Goal: Transaction & Acquisition: Purchase product/service

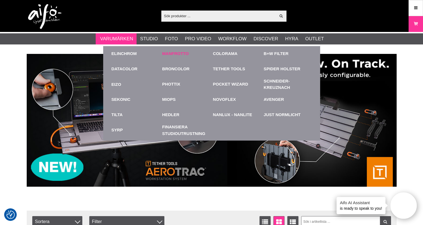
click at [168, 52] on link "Manfrotto" at bounding box center [175, 54] width 27 height 6
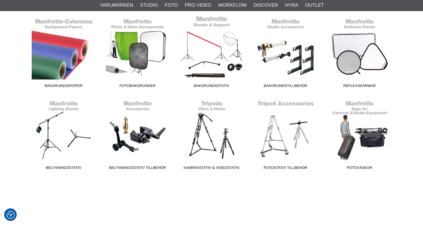
scroll to position [167, 0]
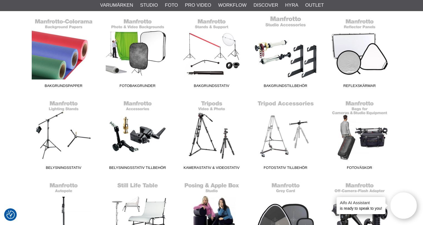
click at [272, 69] on link "Bakgrundstillbehör" at bounding box center [285, 53] width 74 height 75
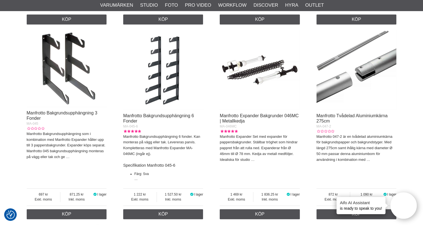
scroll to position [361, 0]
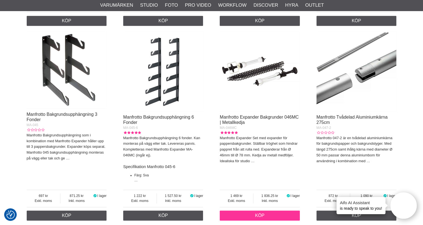
click at [252, 215] on link "Köp" at bounding box center [259, 216] width 80 height 10
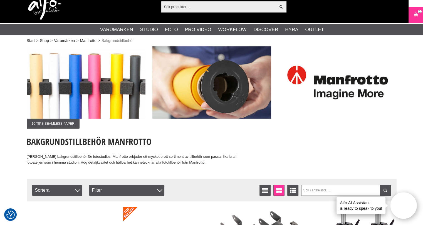
scroll to position [0, 0]
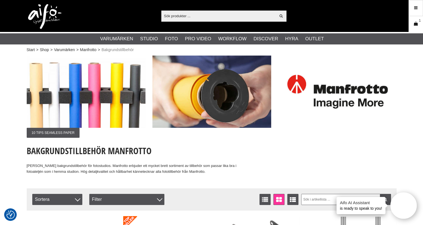
click at [413, 21] on icon at bounding box center [416, 24] width 6 height 6
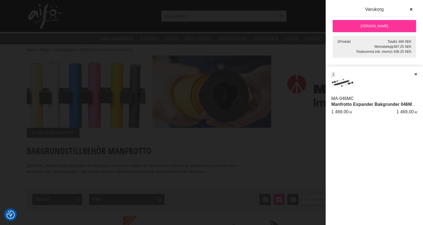
click at [369, 26] on link "[PERSON_NAME]" at bounding box center [373, 26] width 83 height 12
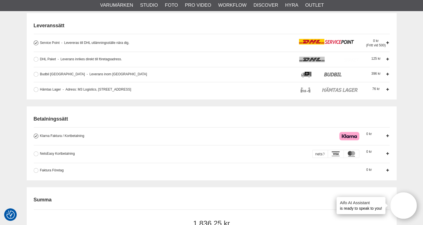
scroll to position [167, 0]
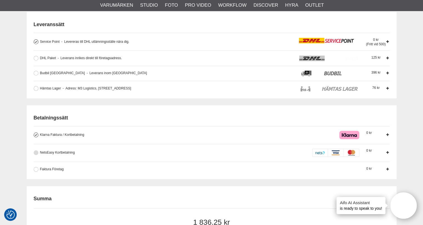
click at [34, 153] on button at bounding box center [36, 152] width 5 height 5
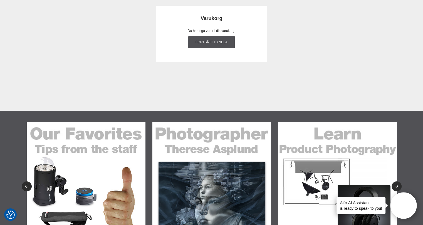
scroll to position [0, 0]
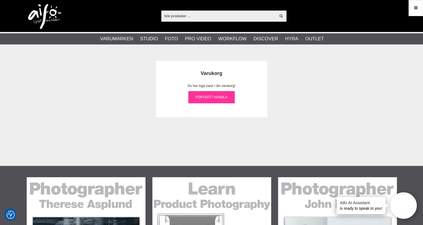
click at [201, 96] on link "Fortsätt handla" at bounding box center [211, 97] width 47 height 12
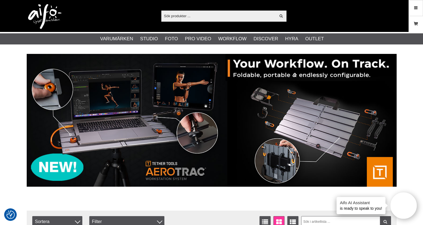
click at [414, 25] on icon at bounding box center [416, 24] width 6 height 6
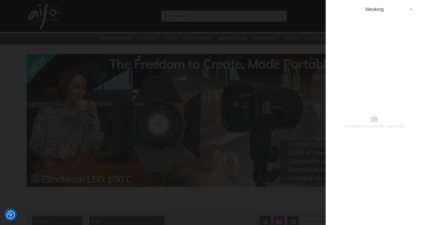
drag, startPoint x: 409, startPoint y: 8, endPoint x: 412, endPoint y: 1, distance: 6.5
click at [412, 2] on div "0 Produkter Totalsumma inkl. moms 0 SEK Varukorg" at bounding box center [373, 112] width 97 height 225
click at [412, 9] on icon "button" at bounding box center [411, 10] width 4 height 4
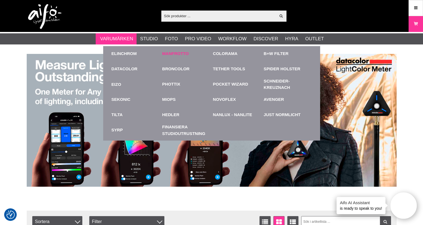
click at [178, 51] on link "Manfrotto" at bounding box center [175, 54] width 27 height 6
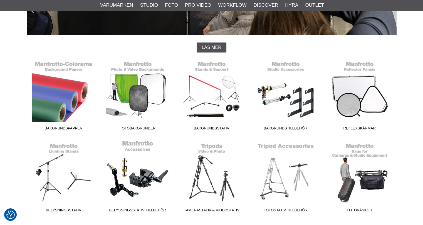
scroll to position [139, 0]
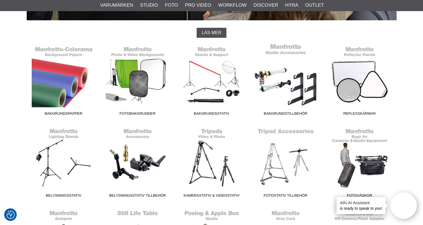
click at [273, 88] on link "Bakgrundstillbehör" at bounding box center [285, 80] width 74 height 75
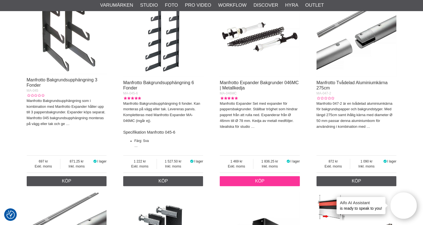
scroll to position [417, 0]
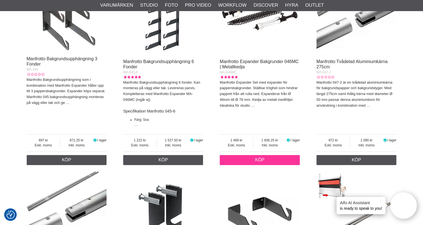
click at [265, 161] on link "Köp" at bounding box center [259, 160] width 80 height 10
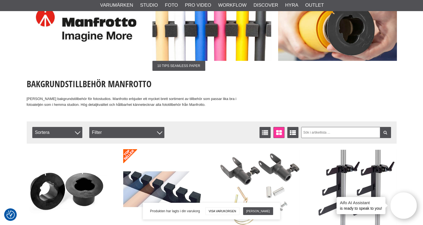
scroll to position [0, 0]
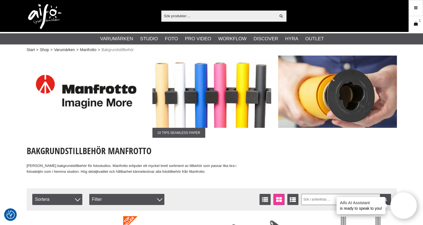
click at [413, 24] on icon at bounding box center [416, 24] width 6 height 6
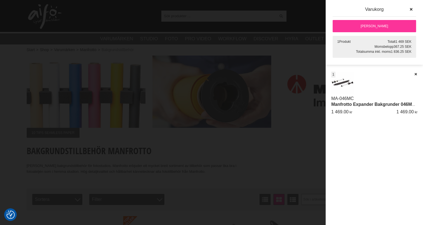
click at [370, 18] on div "[PERSON_NAME]" at bounding box center [373, 24] width 83 height 16
click at [368, 22] on link "[PERSON_NAME]" at bounding box center [373, 26] width 83 height 12
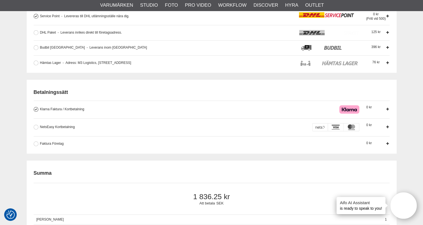
scroll to position [194, 0]
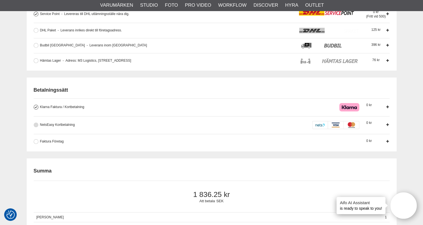
click at [35, 124] on button at bounding box center [36, 125] width 5 height 5
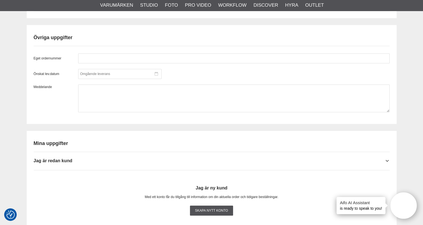
scroll to position [472, 0]
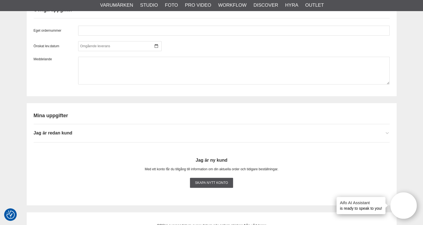
click at [60, 131] on span "Jag är redan kund" at bounding box center [53, 132] width 39 height 5
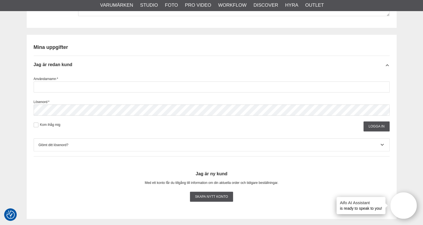
scroll to position [556, 0]
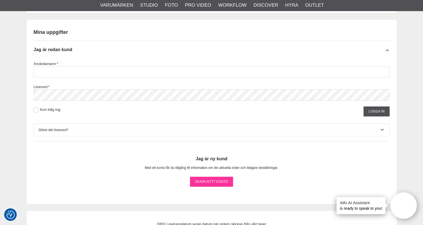
click at [200, 180] on link "Skapa nytt konto" at bounding box center [211, 182] width 43 height 10
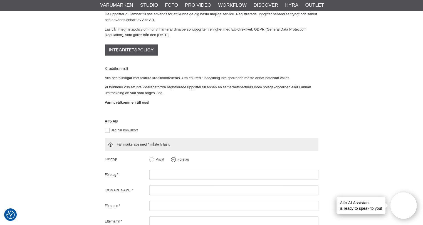
scroll to position [111, 0]
